Goal: Obtain resource: Download file/media

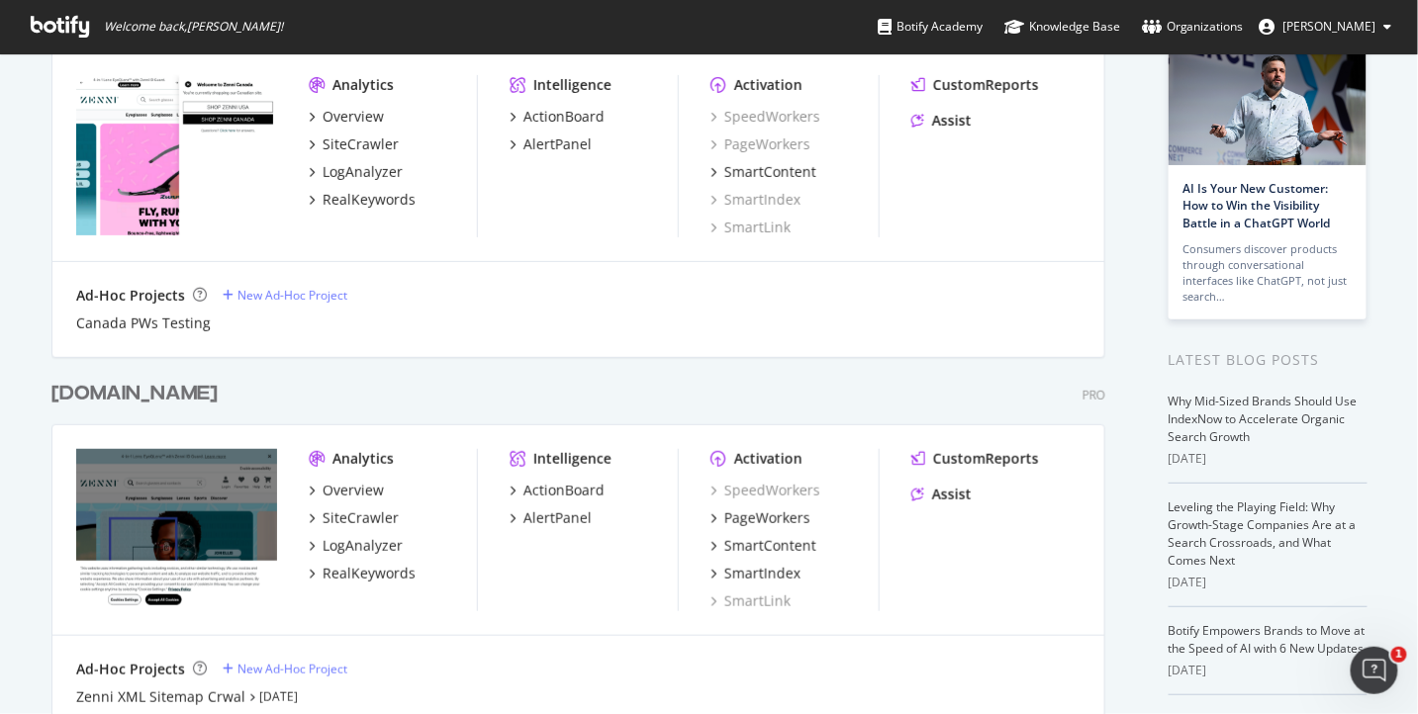
scroll to position [185, 0]
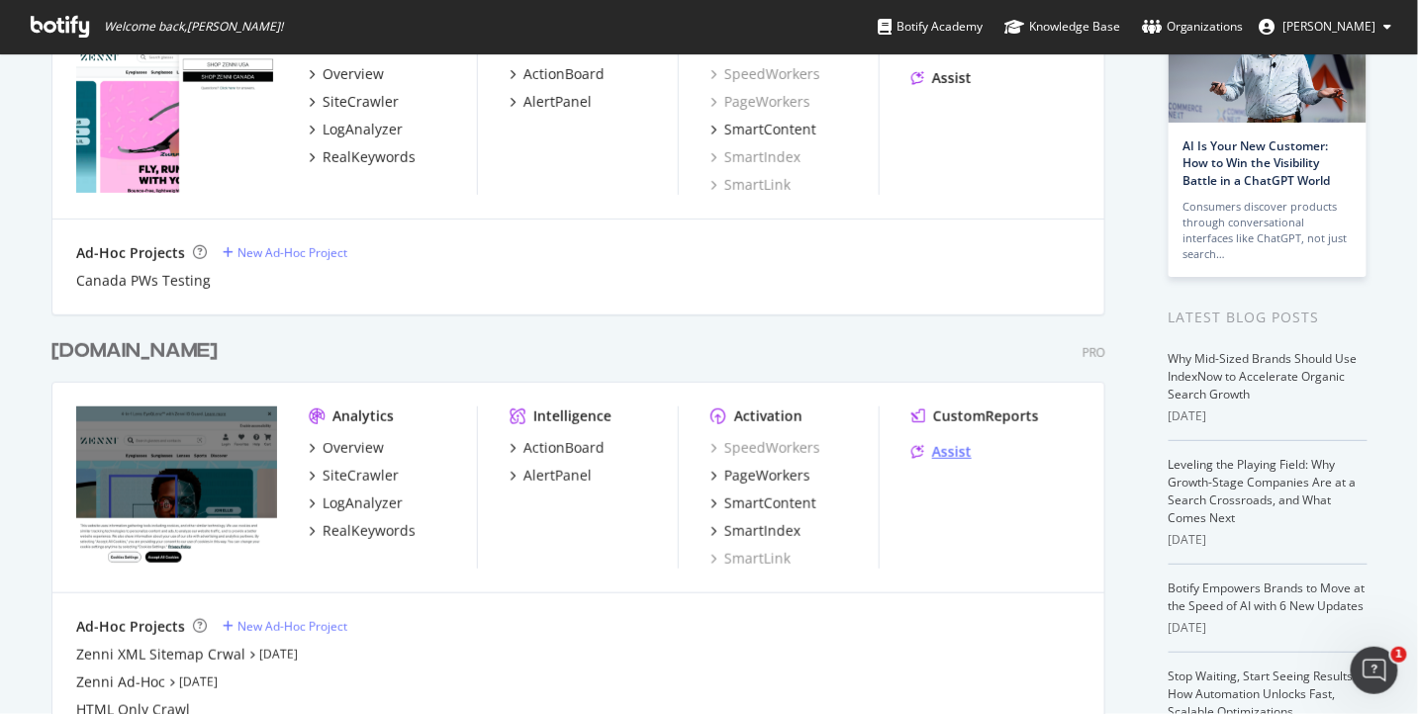
click at [962, 455] on div "Assist" at bounding box center [952, 452] width 40 height 20
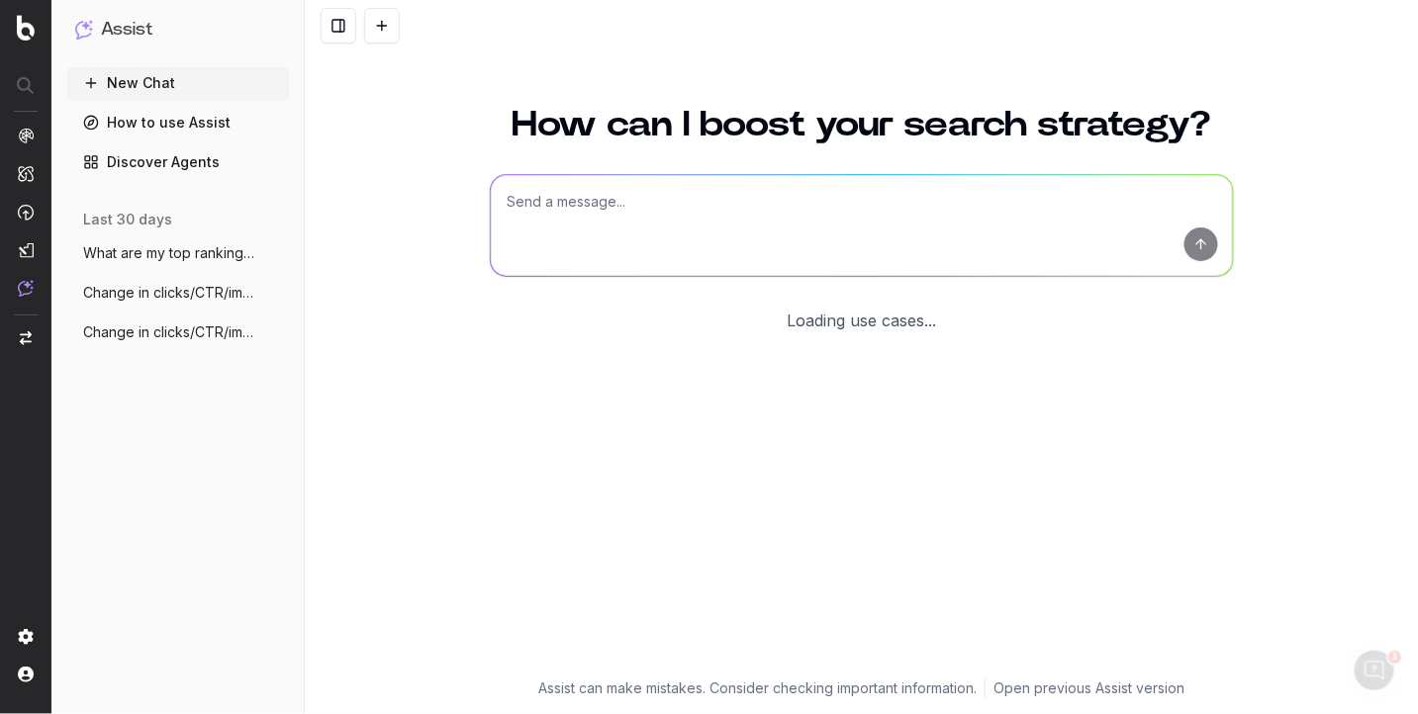
scroll to position [36, 0]
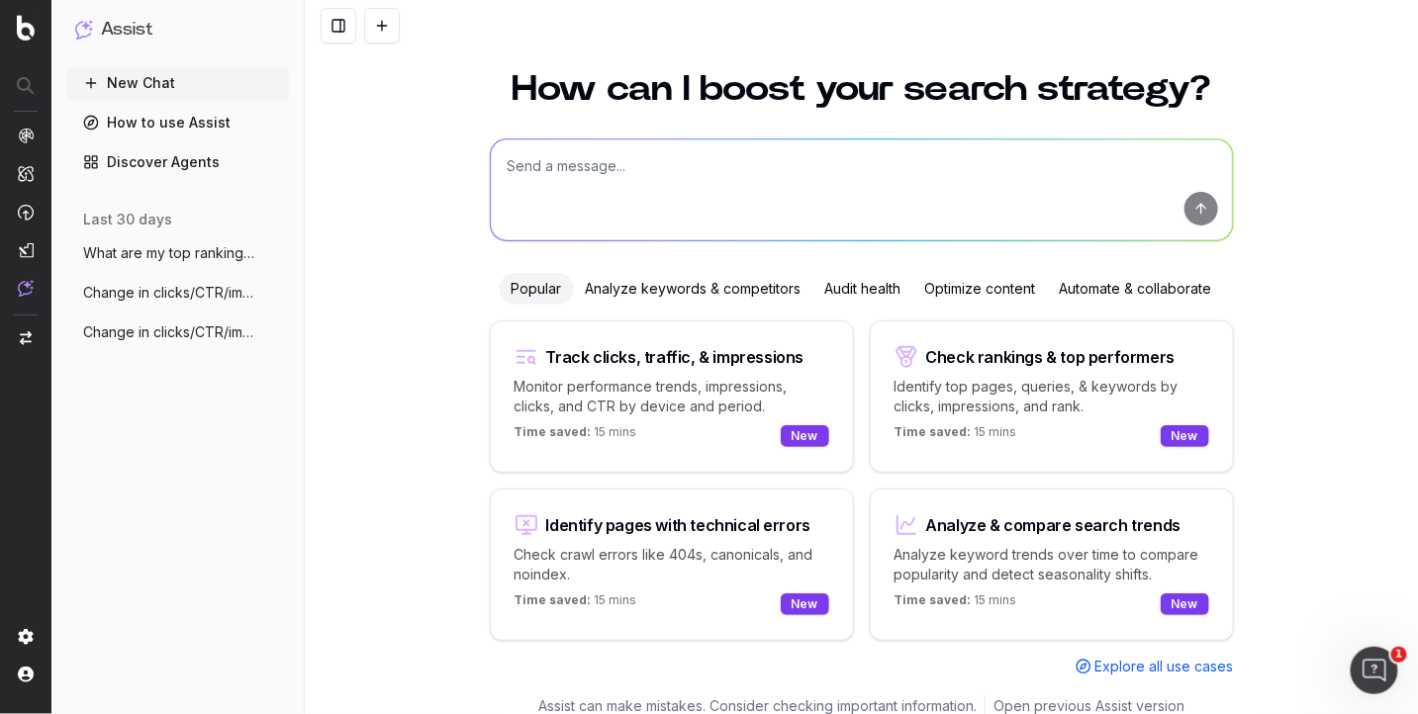
click at [1230, 319] on div "Popular Analyze keywords & competitors Audit health Optimize content Automate &…" at bounding box center [862, 475] width 744 height 404
click at [689, 386] on p "Monitor performance trends, impressions, clicks, and CTR by device and period." at bounding box center [672, 397] width 315 height 40
type textarea "Change in clicks/CTR/impressions over last 28 days vs last (branded vs non-bran…"
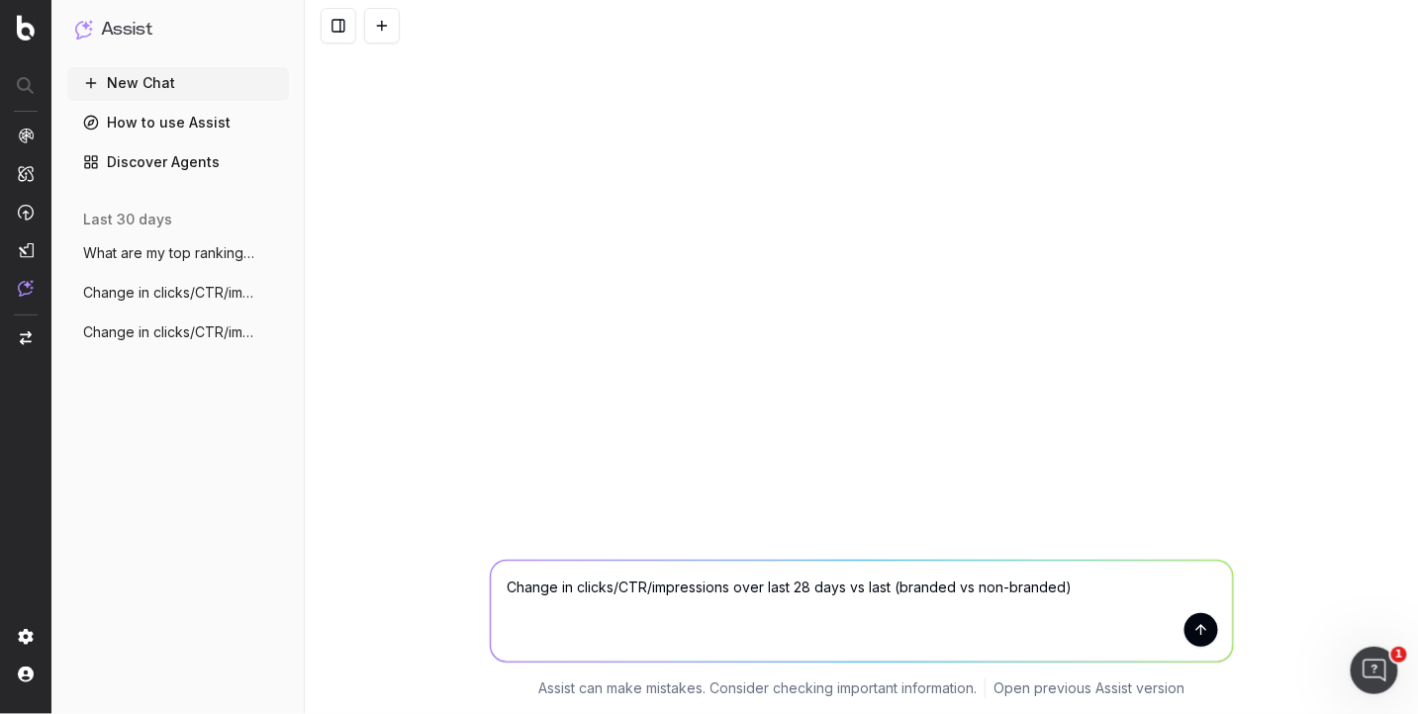
scroll to position [0, 0]
click at [1208, 641] on div "2" at bounding box center [1174, 627] width 80 height 33
click at [1151, 627] on icon "Turn off Grammarly on this website" at bounding box center [1149, 627] width 14 height 15
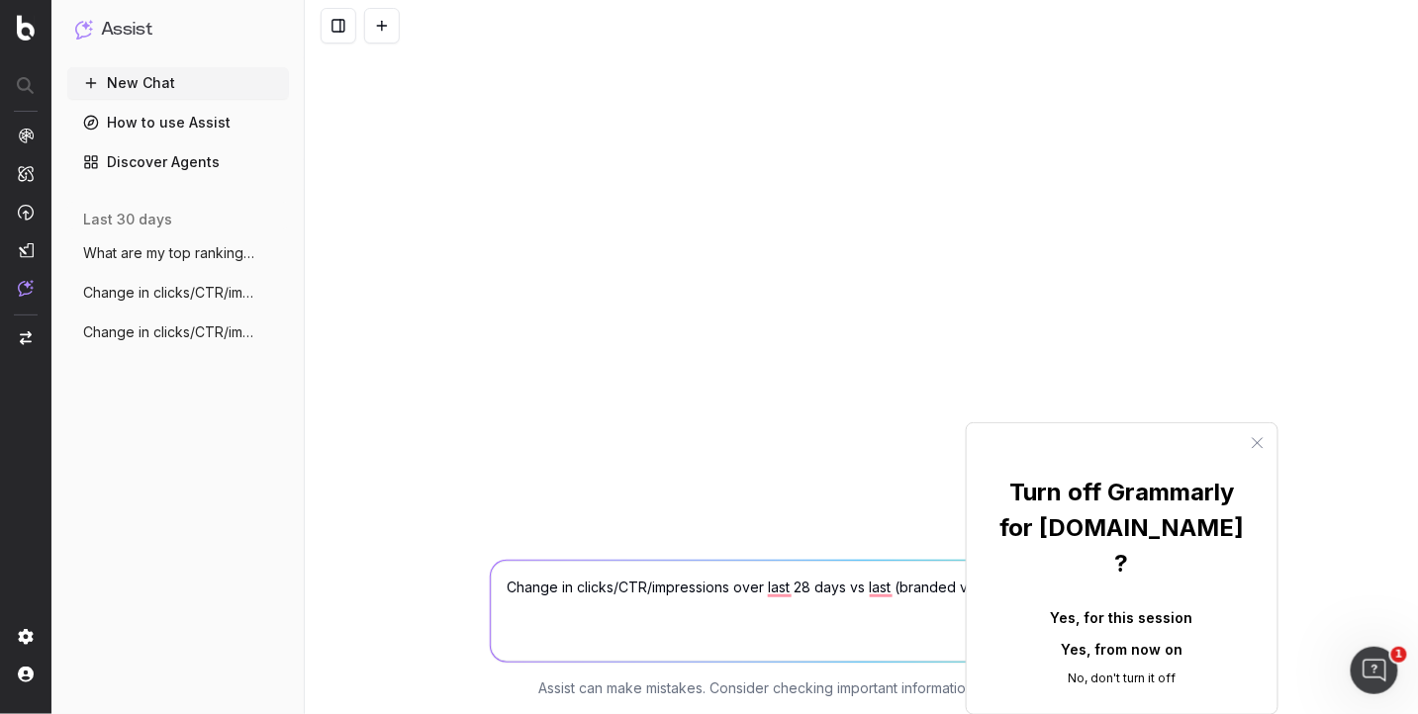
click at [1091, 602] on button "Yes, for this session" at bounding box center [1121, 618] width 247 height 32
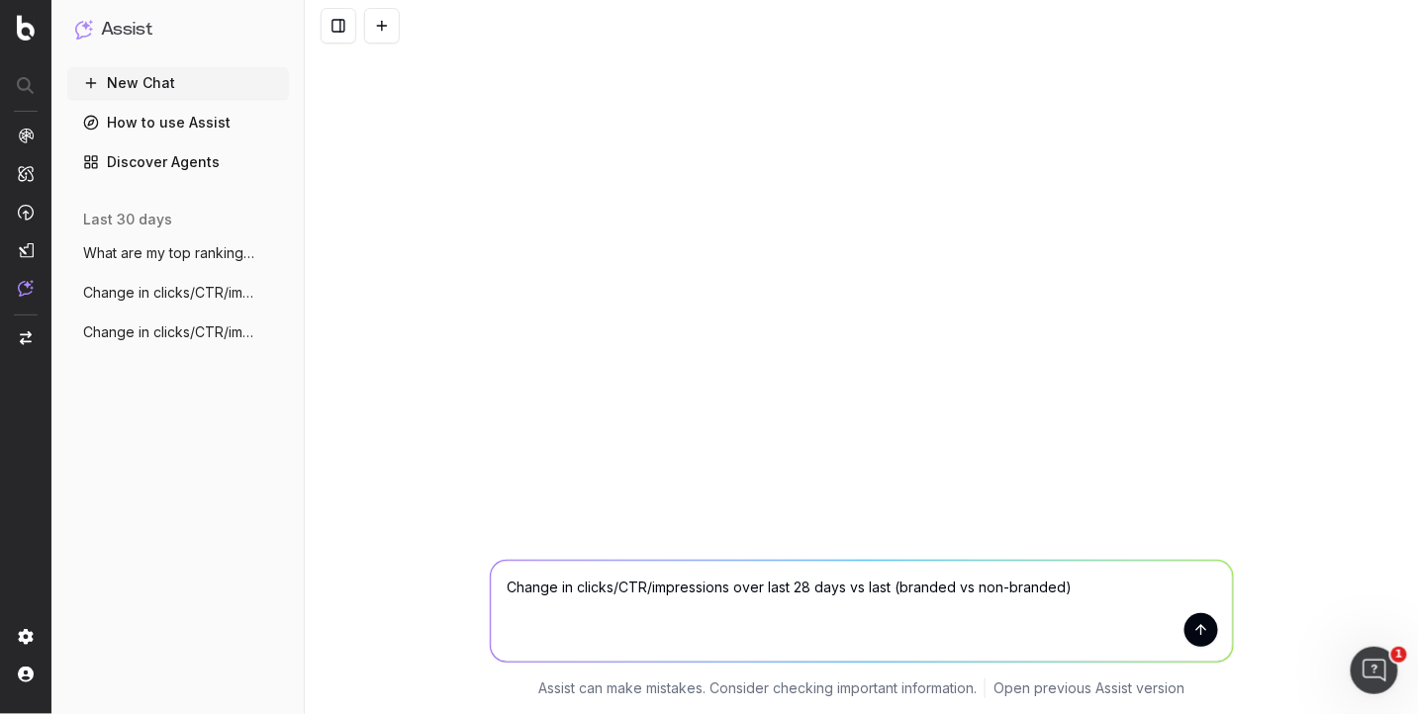
click at [1190, 633] on button "submit" at bounding box center [1201, 631] width 34 height 34
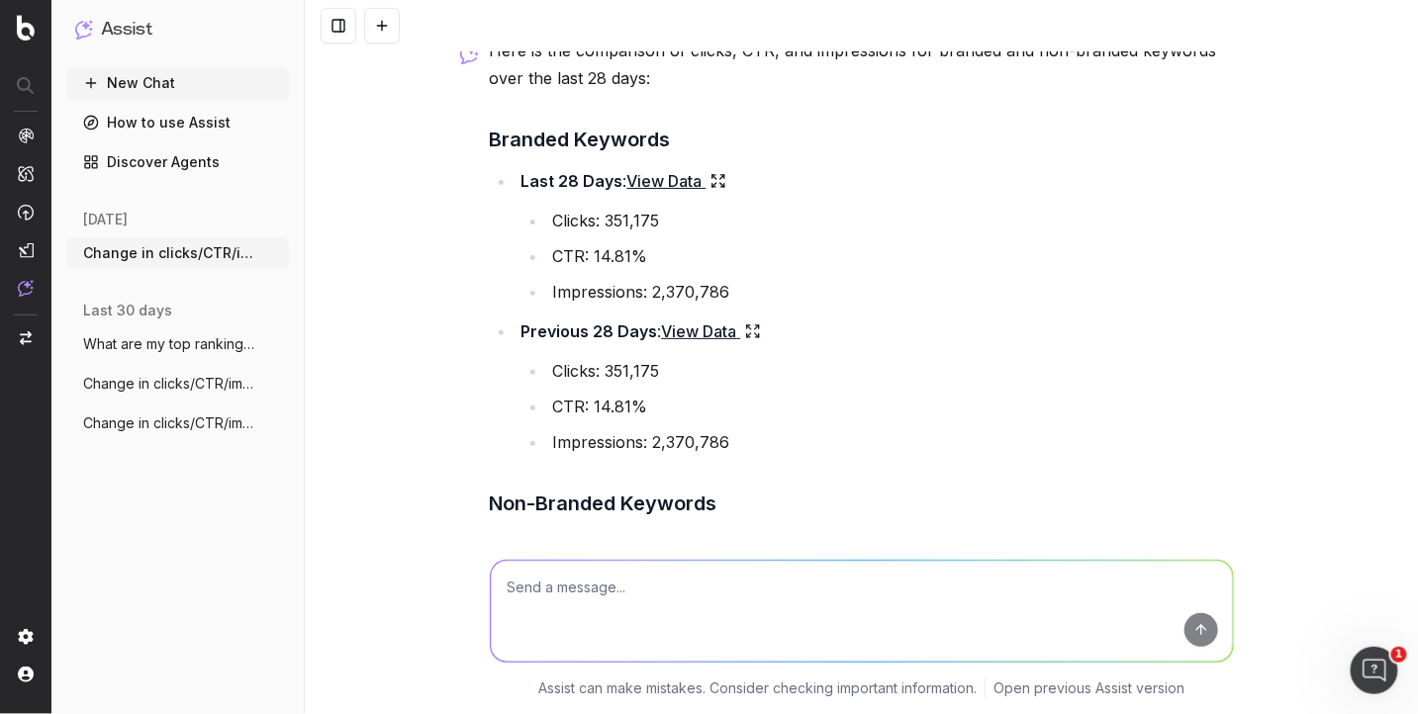
scroll to position [71, 0]
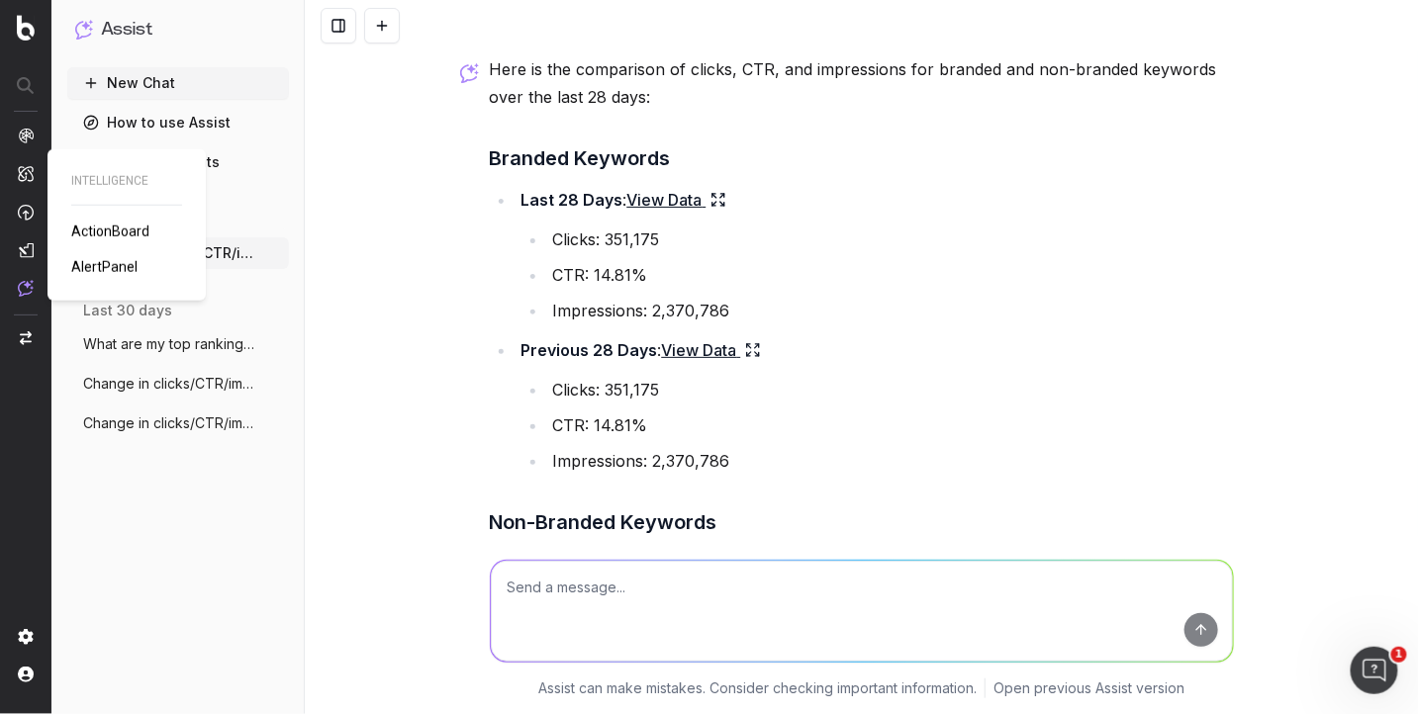
click at [110, 222] on link "ActionBoard" at bounding box center [114, 232] width 86 height 20
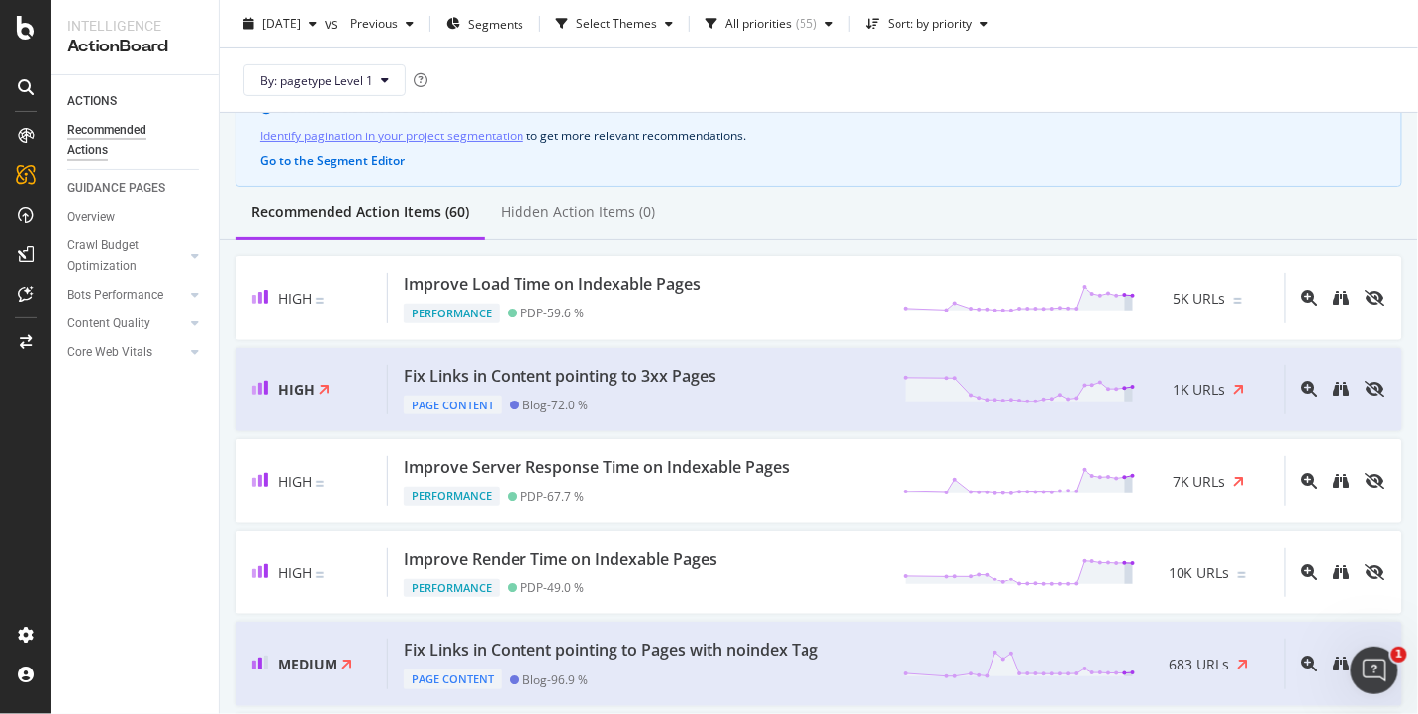
scroll to position [143, 0]
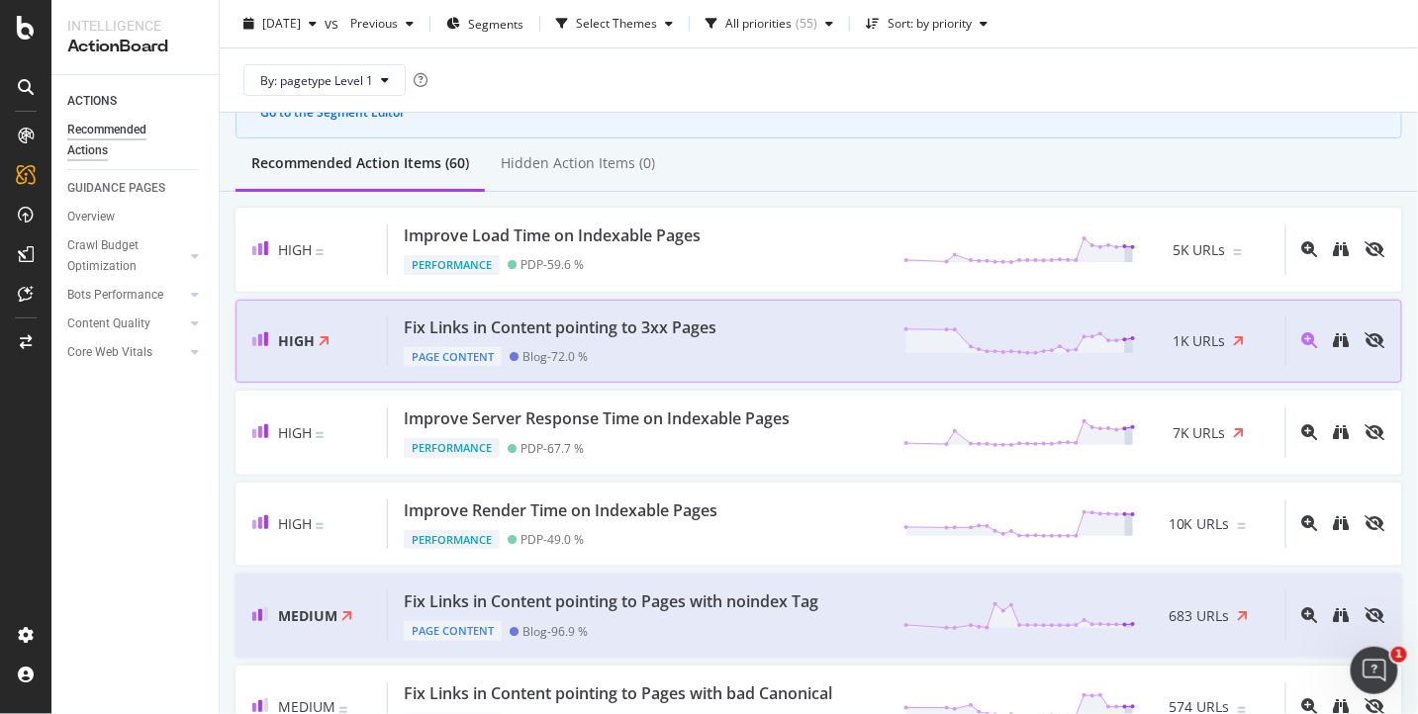
click at [632, 327] on div "Fix Links in Content pointing to 3xx Pages" at bounding box center [560, 328] width 313 height 23
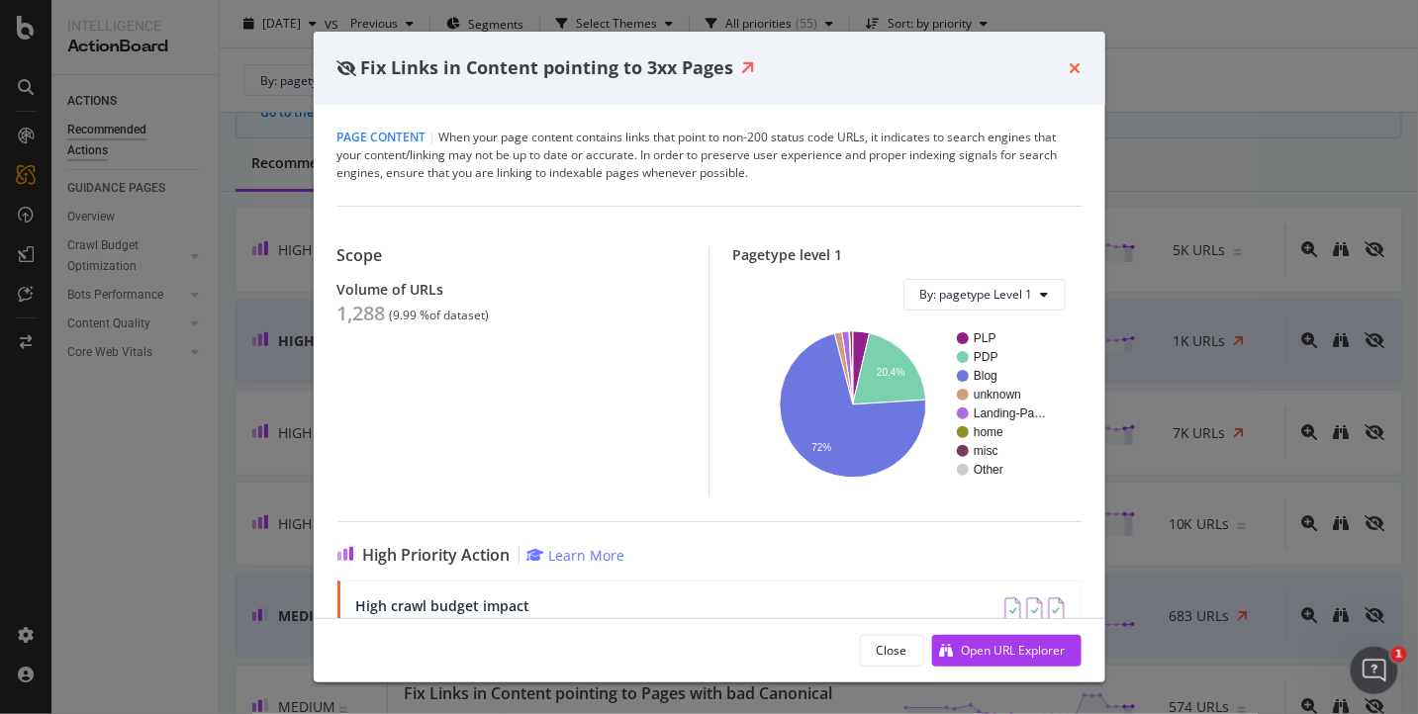
click at [1078, 65] on icon "times" at bounding box center [1076, 68] width 12 height 16
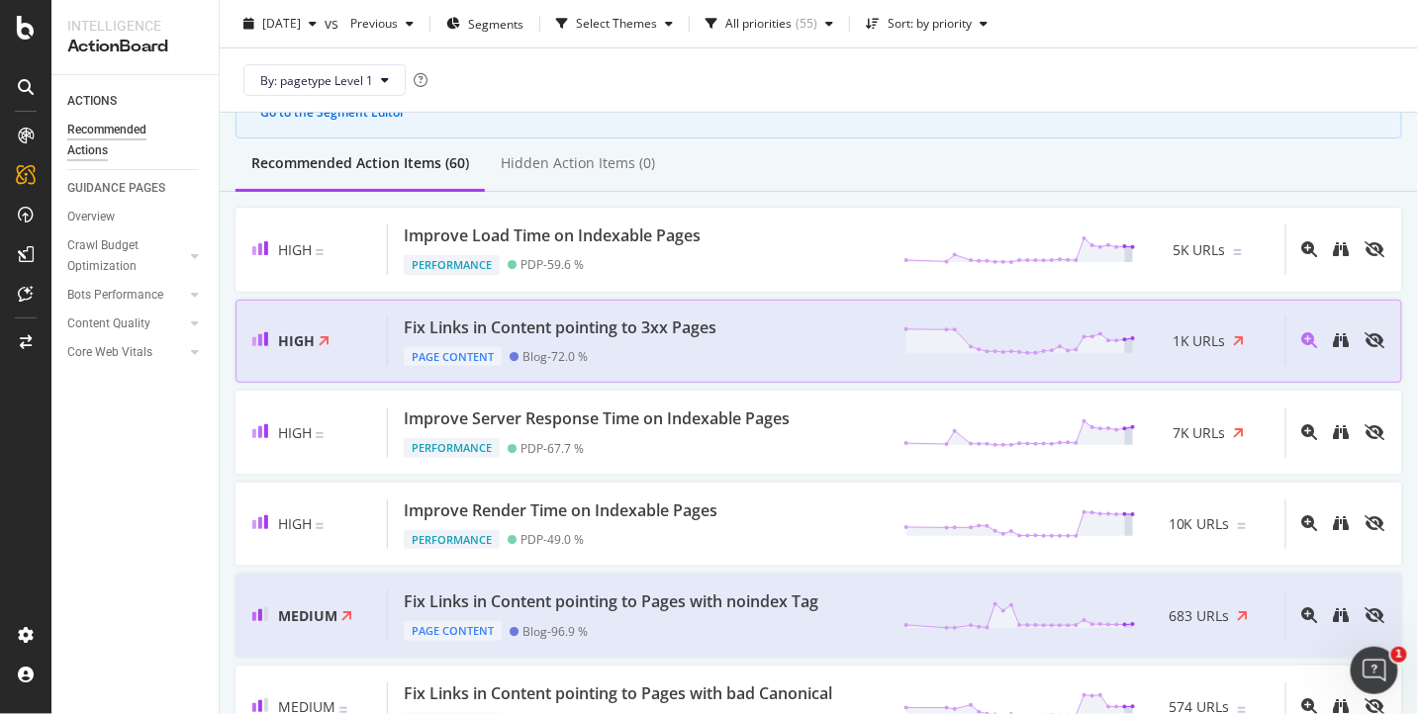
click at [756, 355] on div "Fix Links in Content pointing to 3xx Pages Page Content Blog - 72.0 % 1K URLs" at bounding box center [837, 342] width 898 height 50
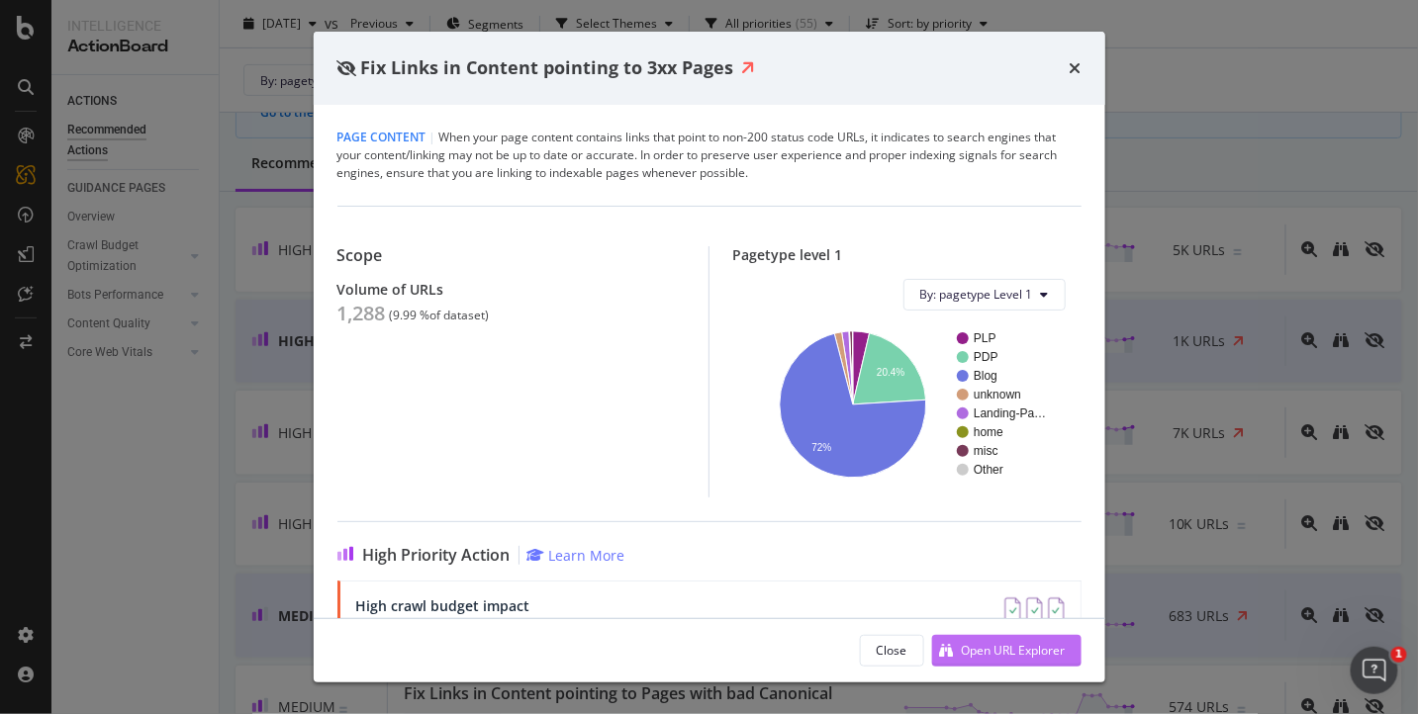
click at [1014, 648] on div "Open URL Explorer" at bounding box center [1014, 650] width 104 height 17
click at [1089, 66] on div "Fix Links in Content pointing to 3xx Pages" at bounding box center [710, 68] width 792 height 73
click at [1077, 70] on icon "times" at bounding box center [1076, 68] width 12 height 16
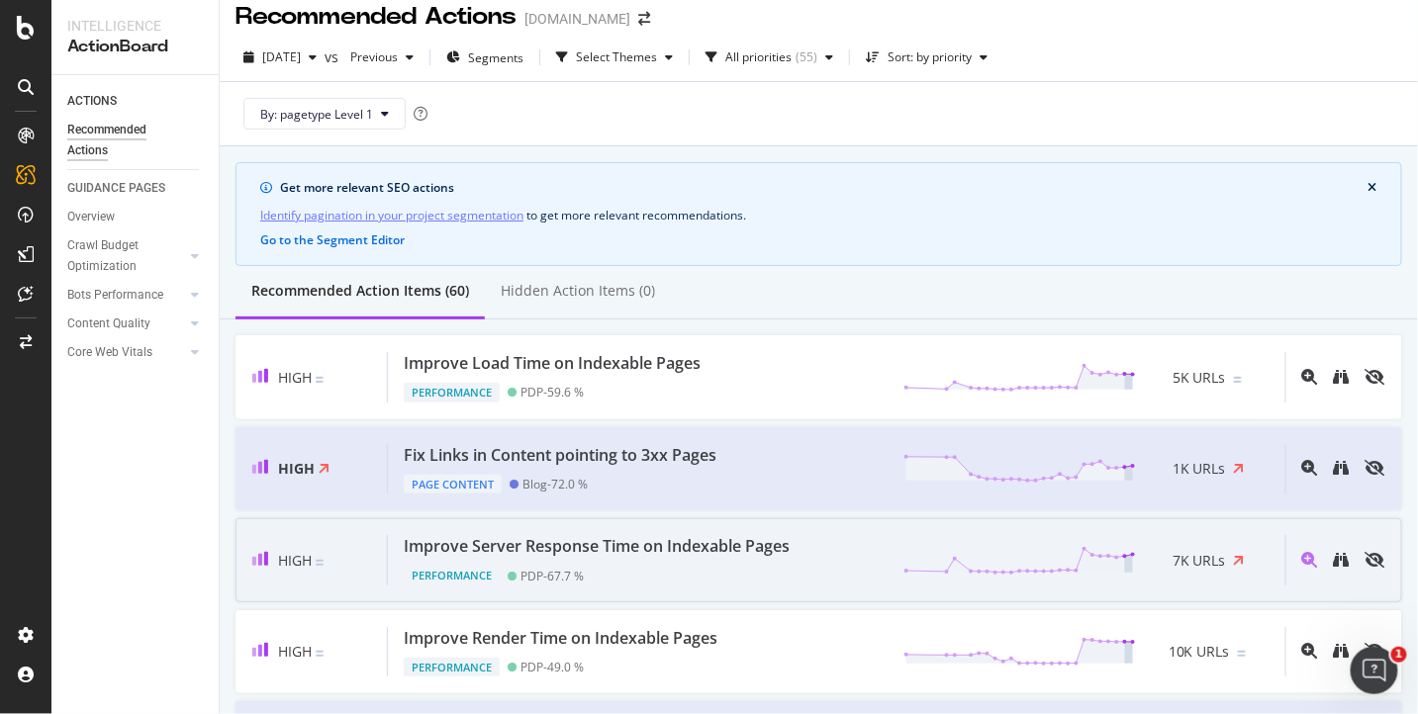
scroll to position [14, 0]
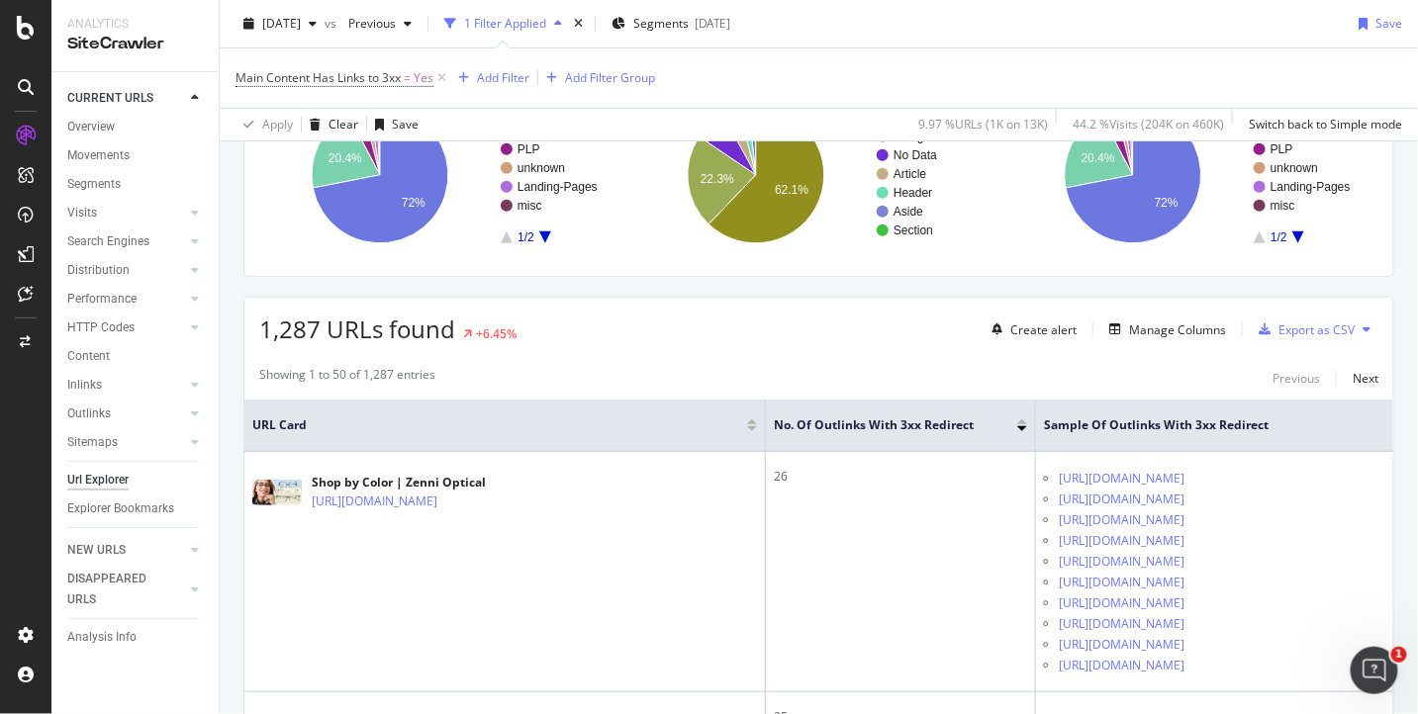
scroll to position [257, 0]
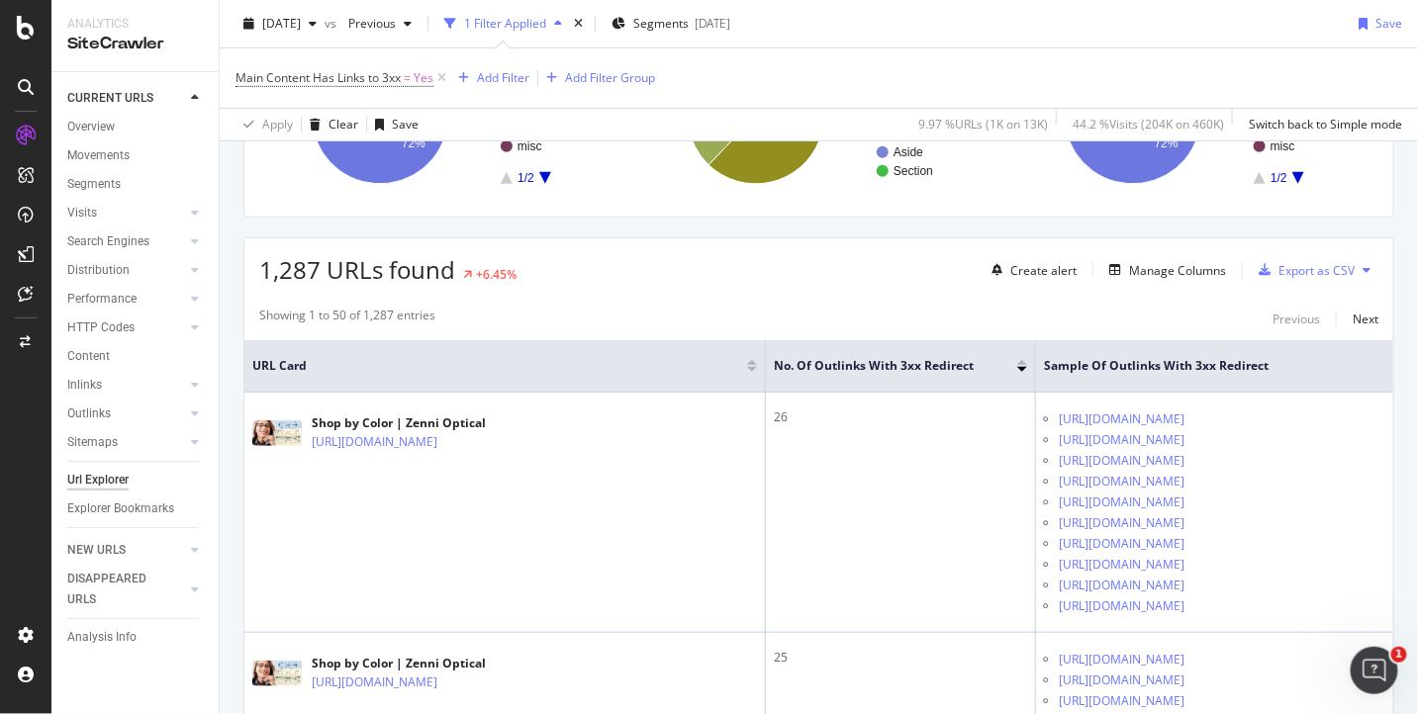
click at [1357, 268] on button at bounding box center [1367, 270] width 24 height 32
click at [1356, 311] on div "Next" at bounding box center [1366, 319] width 26 height 17
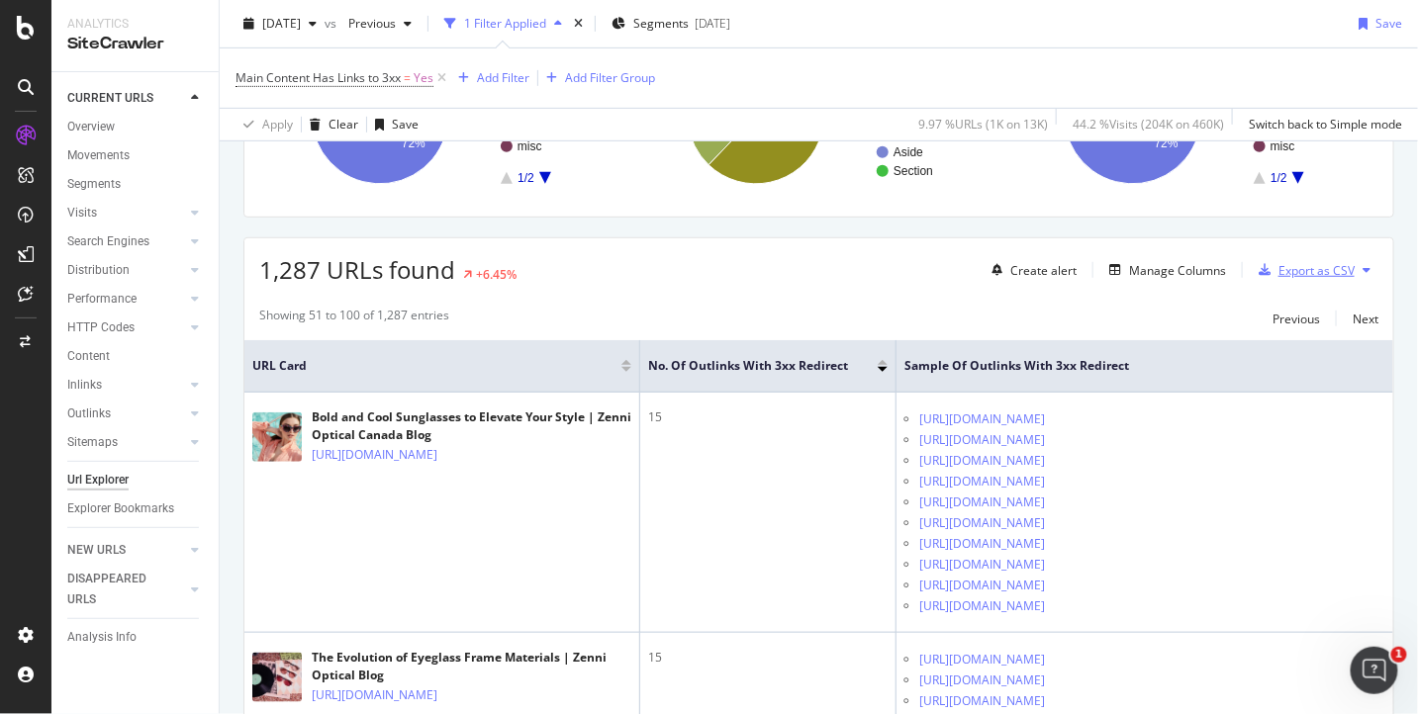
click at [1319, 270] on div "Export as CSV" at bounding box center [1316, 270] width 76 height 17
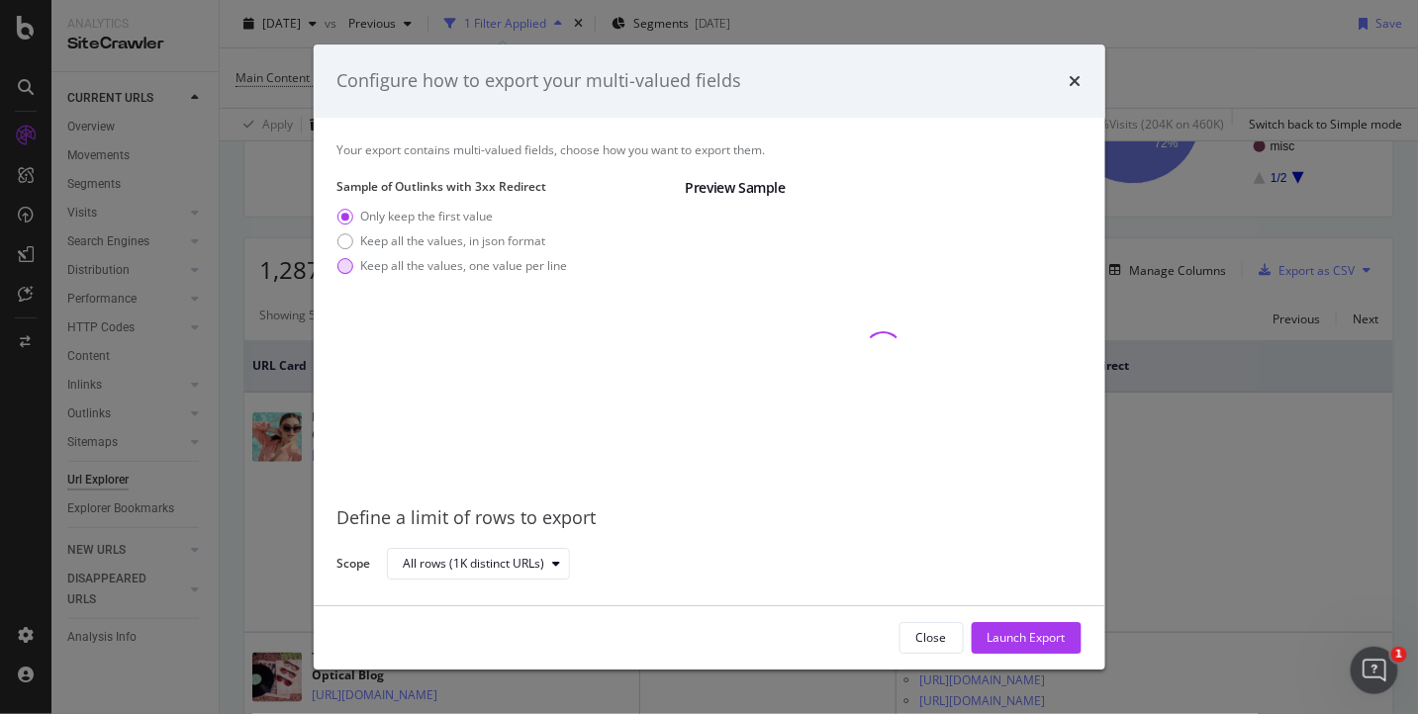
click at [503, 269] on div "Keep all the values, one value per line" at bounding box center [464, 265] width 207 height 17
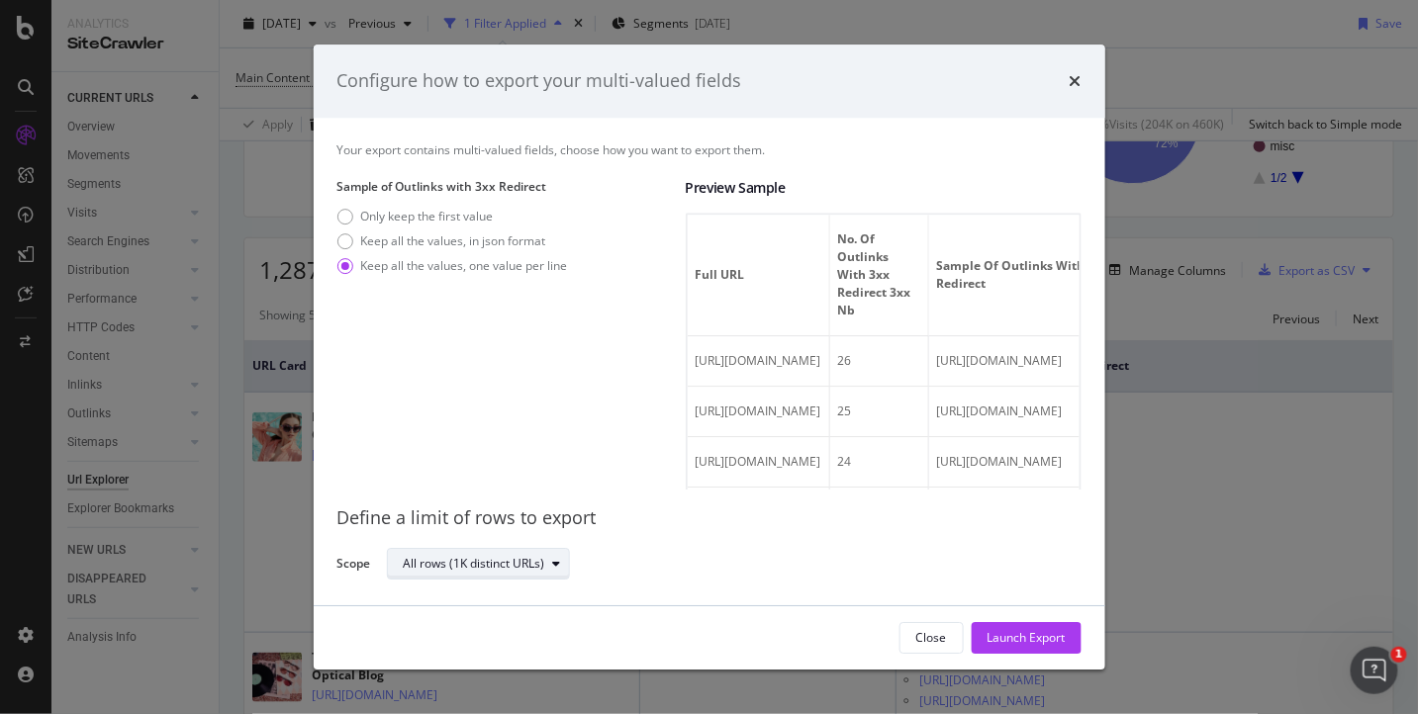
click at [486, 562] on div "All rows (1K distinct URLs)" at bounding box center [475, 564] width 142 height 12
click at [1008, 634] on div "Launch Export" at bounding box center [1027, 637] width 78 height 17
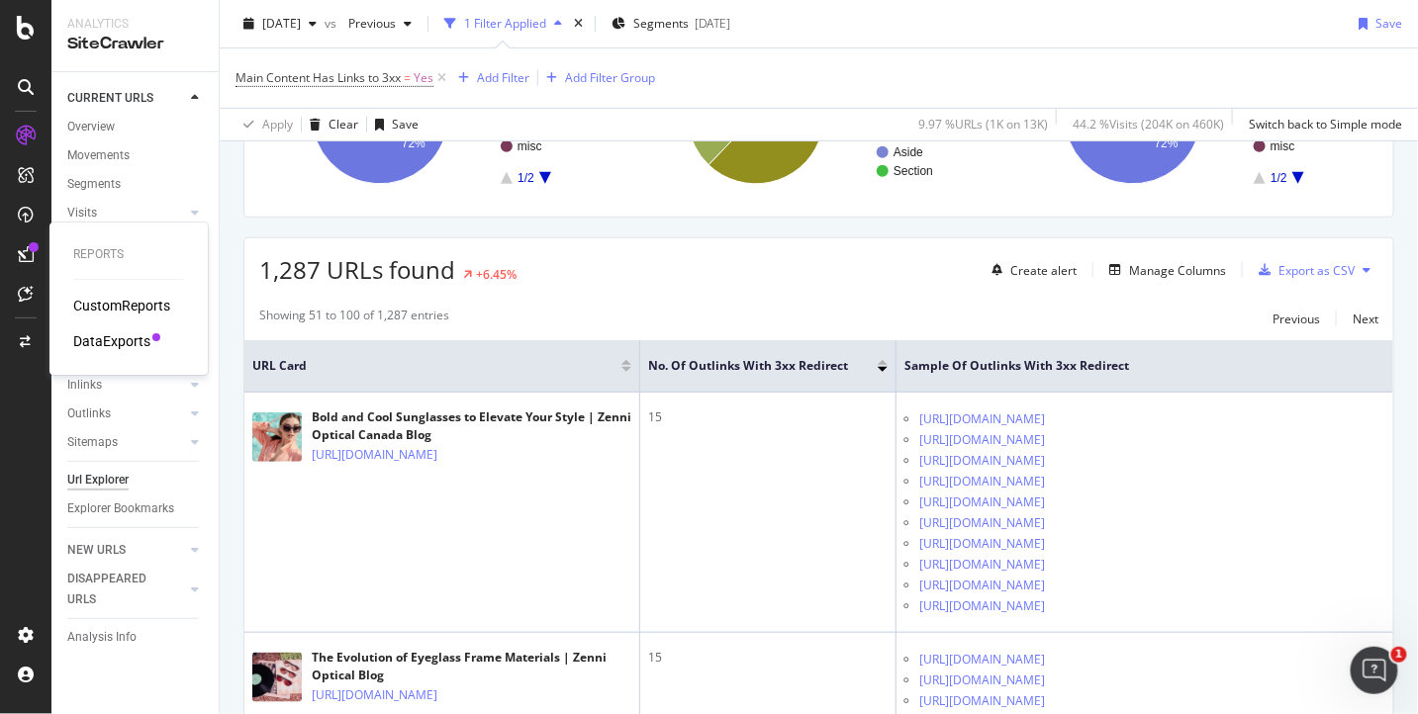
click at [109, 340] on div "DataExports" at bounding box center [111, 341] width 77 height 20
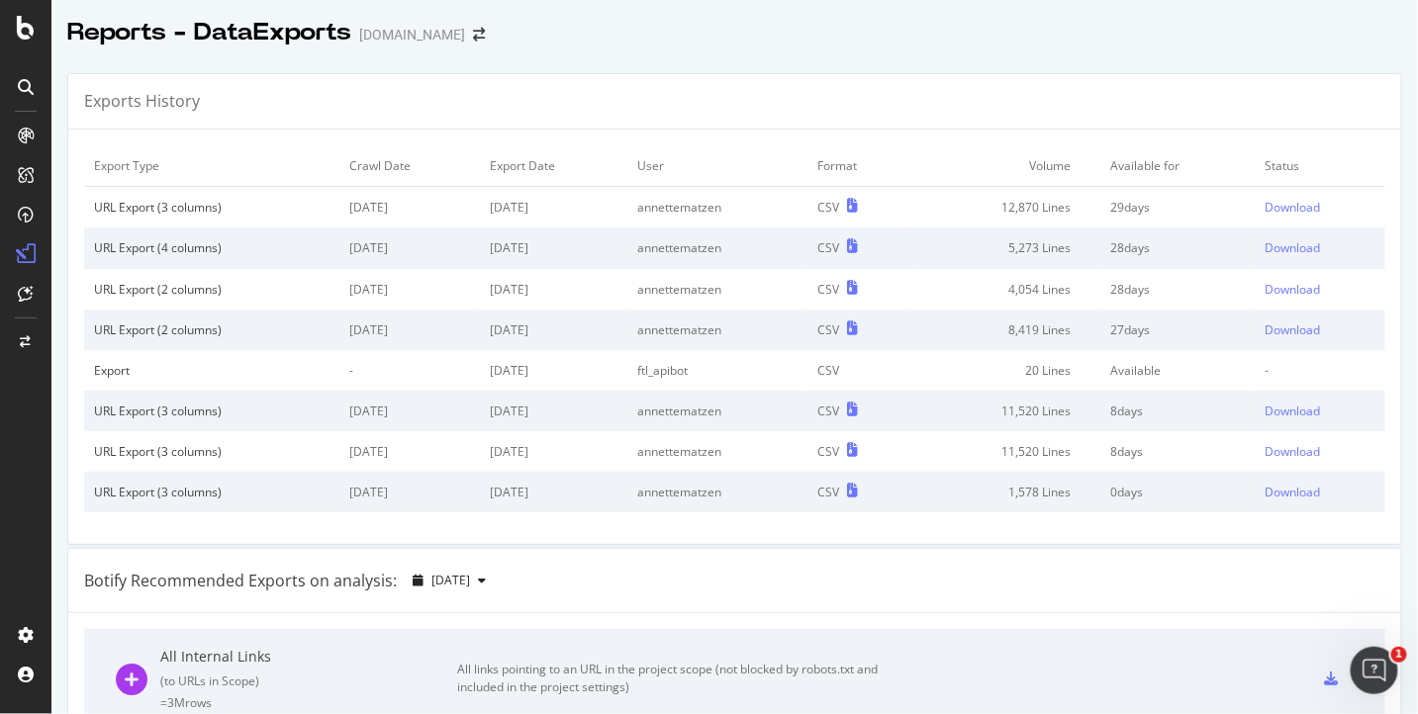
click at [1357, 128] on div "Exports History" at bounding box center [734, 101] width 1333 height 55
click at [1305, 209] on div "Download" at bounding box center [1292, 207] width 55 height 17
